Goal: Transaction & Acquisition: Obtain resource

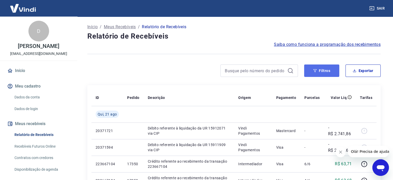
click at [331, 71] on button "Filtros" at bounding box center [321, 70] width 35 height 12
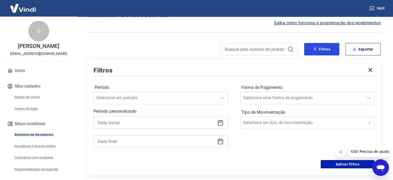
scroll to position [52, 0]
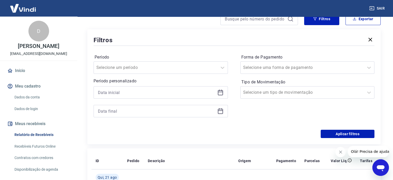
click at [221, 94] on icon at bounding box center [220, 92] width 6 height 6
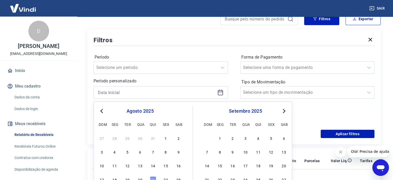
click at [101, 109] on button "Previous Month" at bounding box center [102, 111] width 6 height 6
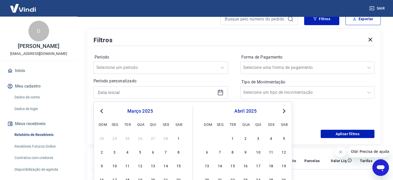
click at [101, 109] on button "Previous Month" at bounding box center [102, 111] width 6 height 6
click at [138, 138] on div "1" at bounding box center [140, 138] width 6 height 6
type input "[DATE]"
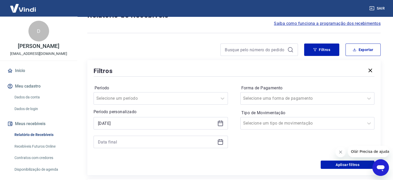
scroll to position [0, 0]
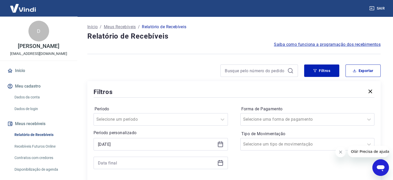
click at [218, 163] on icon at bounding box center [220, 162] width 5 height 5
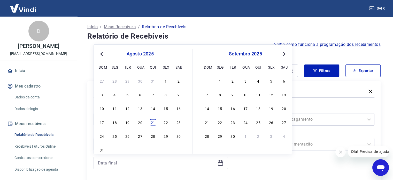
click at [154, 122] on div "21" at bounding box center [153, 122] width 6 height 6
type input "[DATE]"
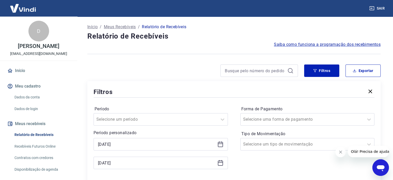
click at [305, 165] on div "Forma de Pagamento Selecione uma forma de pagamento Tipo de Movimentação Seleci…" at bounding box center [307, 140] width 134 height 70
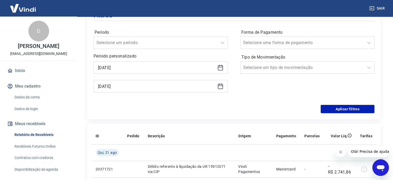
scroll to position [78, 0]
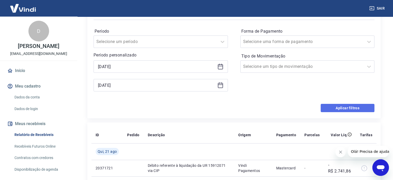
click at [356, 111] on button "Aplicar filtros" at bounding box center [348, 108] width 54 height 8
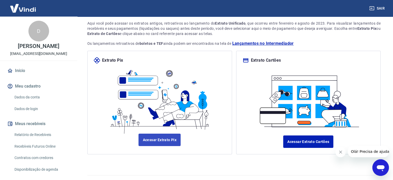
scroll to position [44, 0]
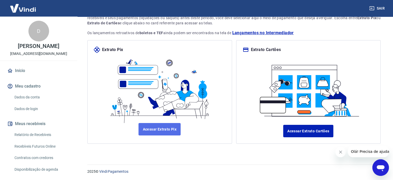
click at [165, 128] on link "Acessar Extrato Pix" at bounding box center [160, 129] width 42 height 12
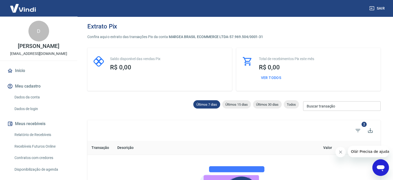
click at [329, 108] on input "Buscar transação" at bounding box center [342, 106] width 78 height 10
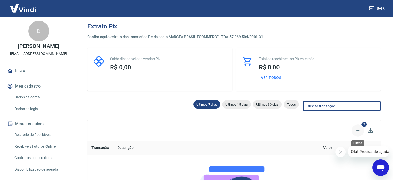
click at [359, 129] on icon "Filtros" at bounding box center [358, 130] width 6 height 6
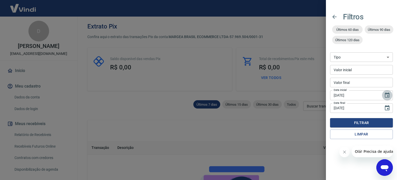
click at [387, 97] on icon "Choose date, selected date is 14 de ago de 2025" at bounding box center [387, 94] width 5 height 5
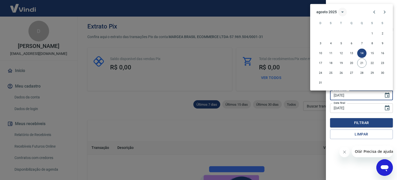
click at [340, 11] on icon "calendar view is open, switch to year view" at bounding box center [343, 12] width 6 height 6
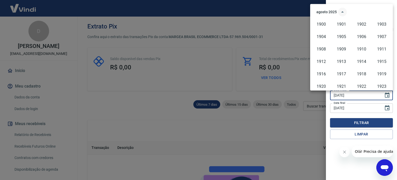
scroll to position [355, 0]
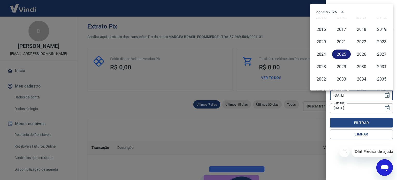
click at [340, 55] on button "2025" at bounding box center [341, 53] width 19 height 9
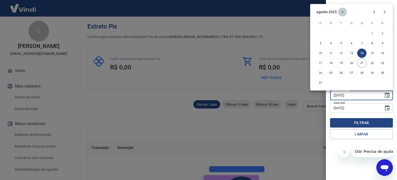
click at [338, 11] on button "calendar view is open, switch to year view" at bounding box center [342, 11] width 9 height 9
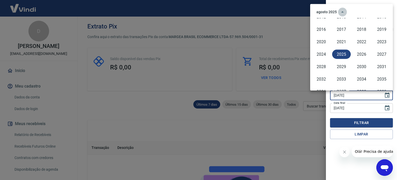
click at [338, 11] on button "year view is open, switch to calendar view" at bounding box center [342, 11] width 9 height 9
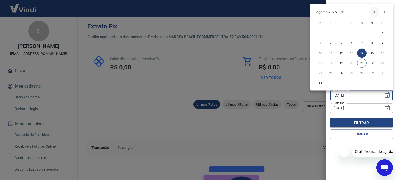
click at [376, 13] on icon "Previous month" at bounding box center [374, 12] width 6 height 6
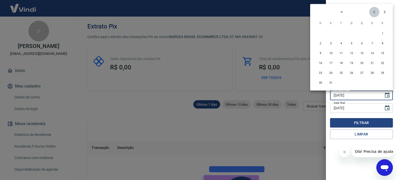
click at [376, 13] on icon "Previous month" at bounding box center [374, 12] width 6 height 6
click at [385, 13] on icon "Next month" at bounding box center [385, 11] width 2 height 3
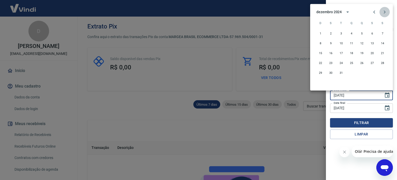
click at [385, 13] on icon "Next month" at bounding box center [385, 11] width 2 height 3
click at [353, 32] on button "1" at bounding box center [351, 33] width 9 height 9
type input "[DATE]"
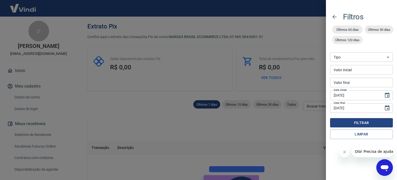
click at [363, 121] on button "Filtrar" at bounding box center [361, 123] width 63 height 10
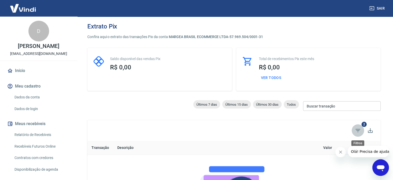
click at [363, 127] on span "Filtros" at bounding box center [358, 130] width 12 height 12
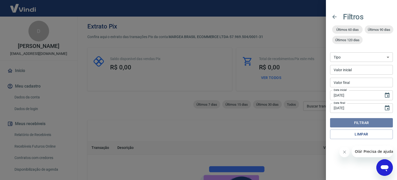
click at [357, 123] on button "Filtrar" at bounding box center [361, 123] width 63 height 10
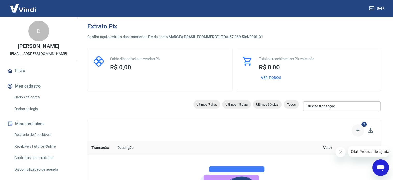
click at [357, 130] on icon "Filtros" at bounding box center [358, 130] width 5 height 3
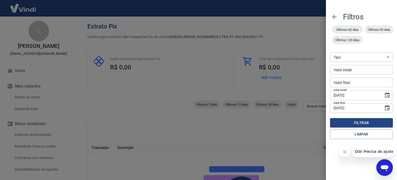
click at [355, 57] on select "Venda Saque Saque devolvido Estorno disputa" at bounding box center [361, 57] width 63 height 10
select select "receivable"
click at [330, 52] on select "Venda Saque Saque devolvido Estorno disputa" at bounding box center [361, 57] width 63 height 10
click at [353, 70] on input "Valor inicial" at bounding box center [361, 70] width 63 height 10
click at [350, 125] on button "Filtrar" at bounding box center [361, 123] width 63 height 10
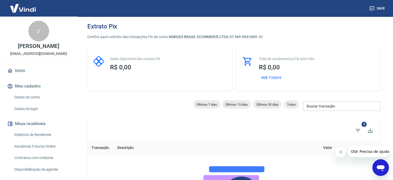
click at [46, 133] on link "Relatório de Recebíveis" at bounding box center [41, 134] width 59 height 11
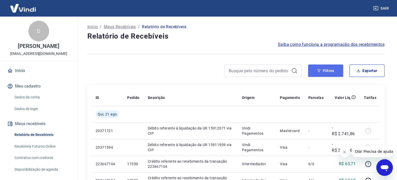
click at [334, 73] on button "Filtros" at bounding box center [325, 70] width 35 height 12
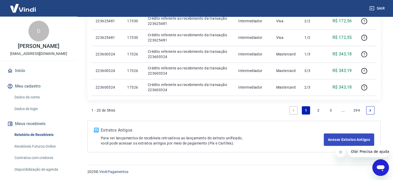
scroll to position [473, 0]
click at [359, 109] on link "294" at bounding box center [357, 110] width 11 height 8
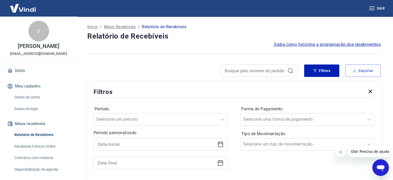
click at [360, 76] on button "Exportar" at bounding box center [363, 70] width 35 height 12
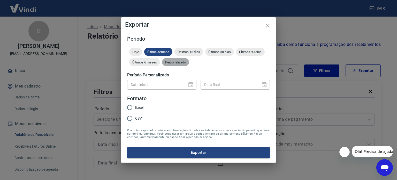
click at [165, 61] on span "Personalizado" at bounding box center [175, 62] width 27 height 4
click at [191, 84] on icon "Choose date" at bounding box center [191, 84] width 6 height 6
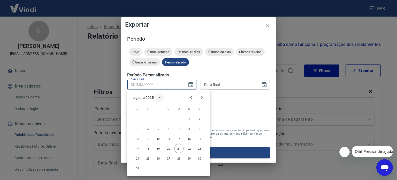
click at [161, 97] on icon "calendar view is open, switch to year view" at bounding box center [159, 97] width 6 height 6
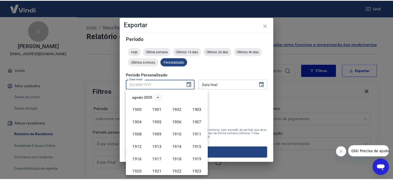
scroll to position [355, 0]
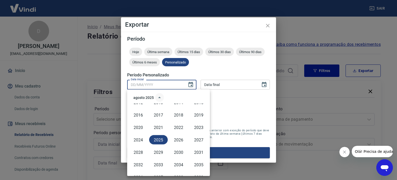
click at [161, 97] on icon "year view is open, switch to calendar view" at bounding box center [159, 97] width 6 height 6
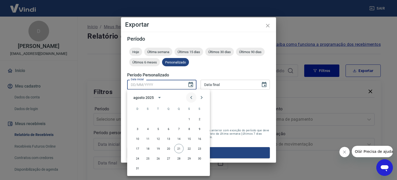
click at [194, 97] on button "Previous month" at bounding box center [191, 97] width 10 height 10
click at [194, 97] on icon "Previous month" at bounding box center [191, 97] width 6 height 6
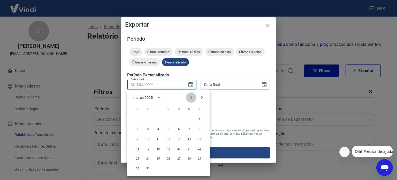
click at [194, 97] on icon "Previous month" at bounding box center [191, 97] width 6 height 6
click at [168, 117] on button "1" at bounding box center [168, 118] width 9 height 9
type input "[DATE]"
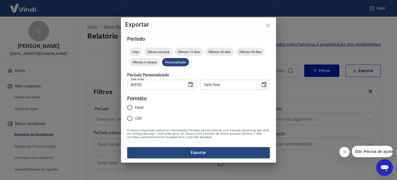
click at [266, 86] on icon "Choose date" at bounding box center [264, 84] width 5 height 5
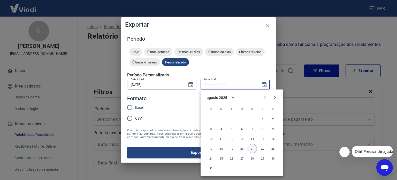
click at [252, 147] on button "21" at bounding box center [252, 148] width 9 height 9
type input "[DATE]"
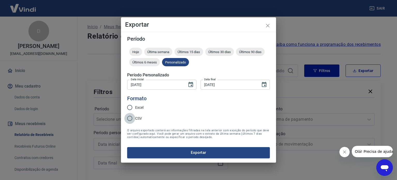
click at [133, 120] on input "CSV" at bounding box center [129, 118] width 11 height 11
radio input "true"
click at [182, 152] on button "Exportar" at bounding box center [198, 152] width 143 height 11
click at [267, 24] on icon "close" at bounding box center [268, 25] width 6 height 6
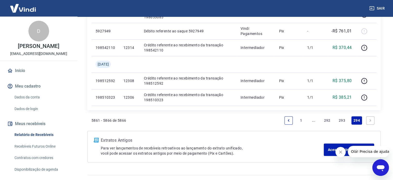
scroll to position [258, 0]
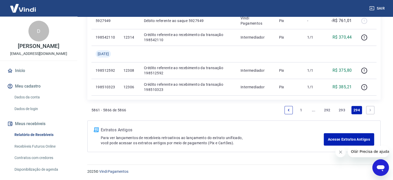
click at [329, 110] on link "292" at bounding box center [327, 110] width 11 height 8
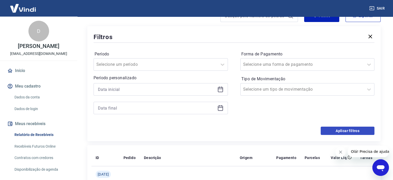
scroll to position [52, 0]
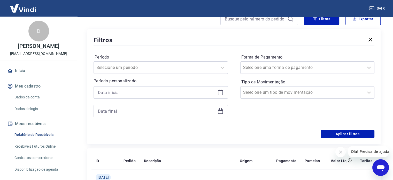
click at [219, 92] on icon at bounding box center [220, 92] width 5 height 1
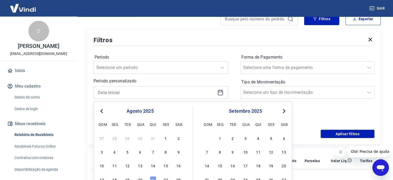
click at [101, 111] on button "Previous Month" at bounding box center [102, 111] width 6 height 6
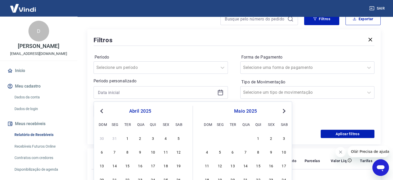
click at [101, 111] on button "Previous Month" at bounding box center [102, 111] width 6 height 6
click at [138, 137] on div "1" at bounding box center [140, 138] width 6 height 6
type input "[DATE]"
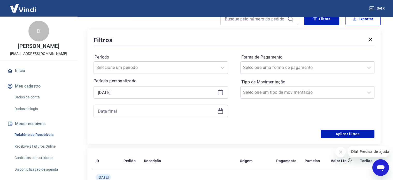
scroll to position [103, 0]
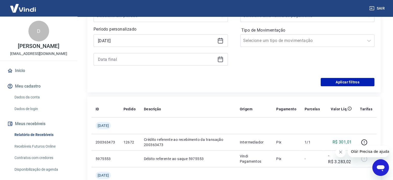
click at [220, 61] on icon at bounding box center [220, 59] width 6 height 6
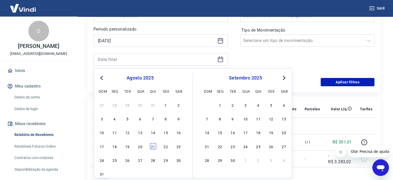
click at [151, 144] on div "21" at bounding box center [153, 146] width 6 height 6
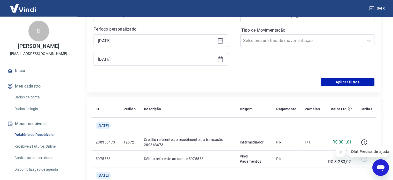
type input "[DATE]"
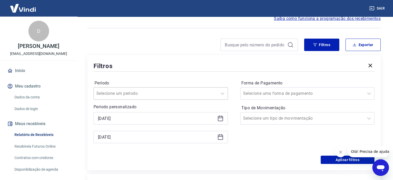
click at [200, 92] on div at bounding box center [155, 93] width 118 height 7
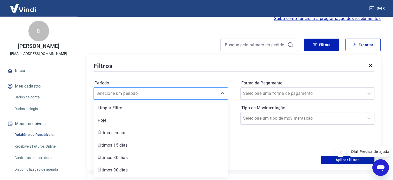
click at [200, 92] on div at bounding box center [155, 93] width 118 height 7
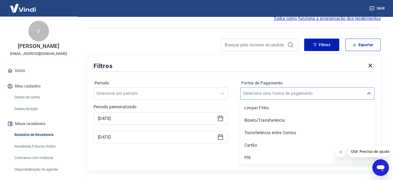
click at [267, 93] on input "Forma de Pagamento" at bounding box center [269, 93] width 52 height 6
click at [255, 143] on div "Cartão" at bounding box center [307, 145] width 134 height 10
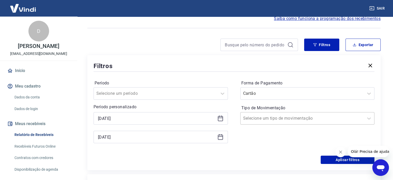
click at [288, 115] on div "Selecione um tipo de movimentação" at bounding box center [303, 118] width 124 height 9
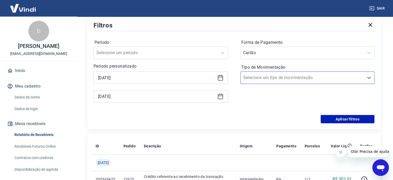
scroll to position [78, 0]
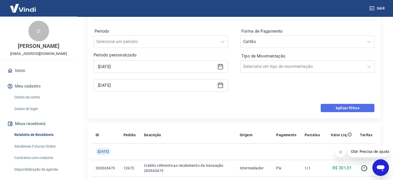
click at [352, 105] on button "Aplicar filtros" at bounding box center [348, 108] width 54 height 8
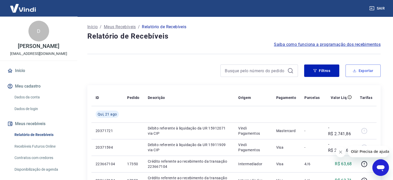
click at [367, 70] on button "Exportar" at bounding box center [363, 70] width 35 height 12
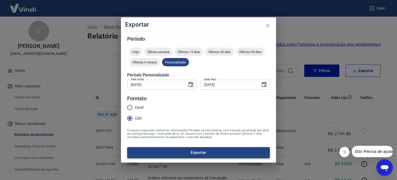
click at [212, 153] on button "Exportar" at bounding box center [198, 152] width 143 height 11
